Goal: Information Seeking & Learning: Learn about a topic

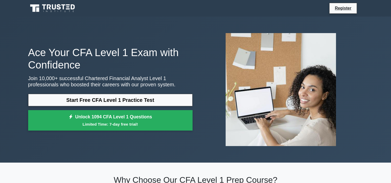
scroll to position [26, 0]
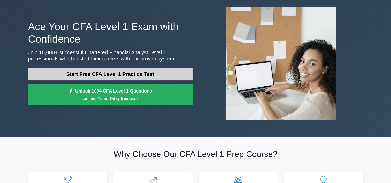
click at [110, 76] on link "Start Free CFA Level 1 Practice Test" at bounding box center [110, 74] width 164 height 12
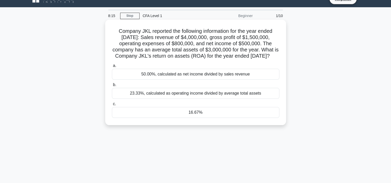
scroll to position [9, 0]
click at [212, 80] on div "50.00%, calculated as net income divided by sales revenue" at bounding box center [196, 74] width 168 height 11
click at [112, 68] on input "a. 50.00%, calculated as net income divided by sales revenue" at bounding box center [112, 65] width 0 height 3
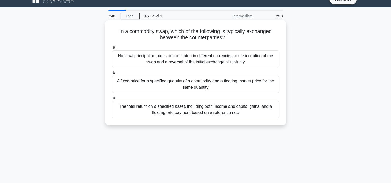
scroll to position [0, 0]
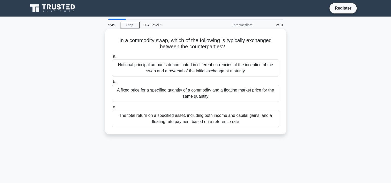
click at [169, 95] on div "A fixed price for a specified quantity of a commodity and a floating market pri…" at bounding box center [196, 93] width 168 height 17
click at [112, 84] on input "b. A fixed price for a specified quantity of a commodity and a floating market …" at bounding box center [112, 81] width 0 height 3
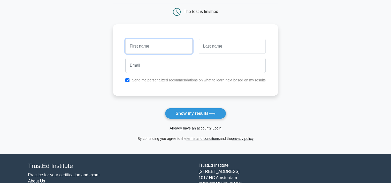
scroll to position [77, 0]
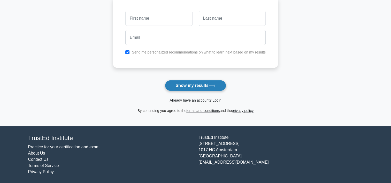
click at [201, 86] on button "Show my results" at bounding box center [195, 85] width 61 height 11
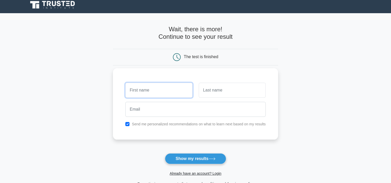
scroll to position [0, 0]
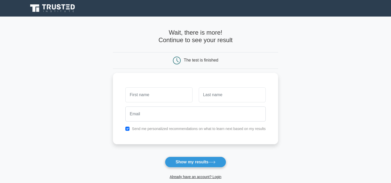
click at [137, 55] on div "The test is finished" at bounding box center [195, 60] width 165 height 17
click at [208, 60] on div "The test is finished" at bounding box center [201, 60] width 34 height 4
